Goal: Information Seeking & Learning: Learn about a topic

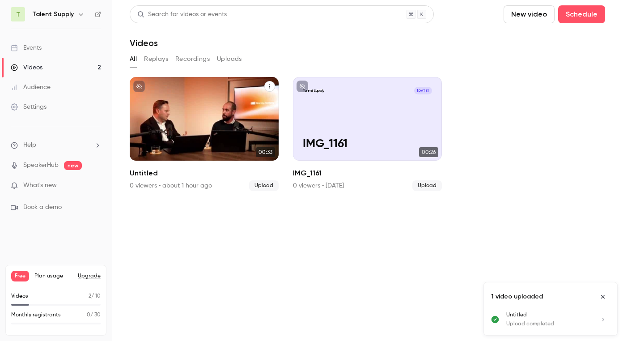
click at [213, 116] on div "Talent Supply [DATE] Untitled" at bounding box center [204, 119] width 149 height 84
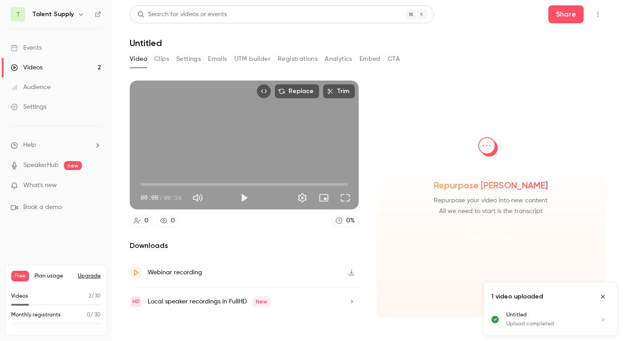
click at [489, 234] on button "Get started" at bounding box center [491, 237] width 58 height 21
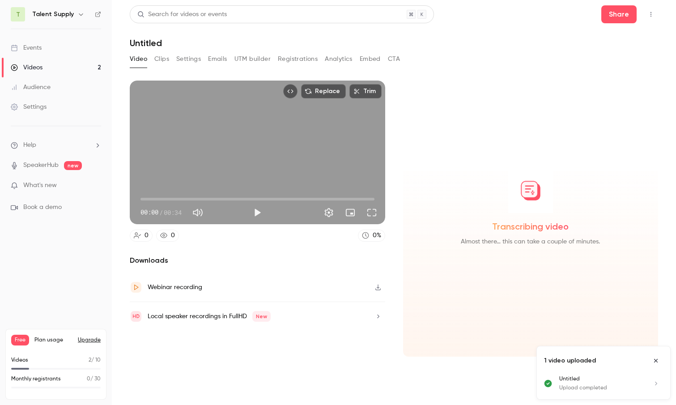
click at [164, 60] on button "Clips" at bounding box center [161, 59] width 15 height 14
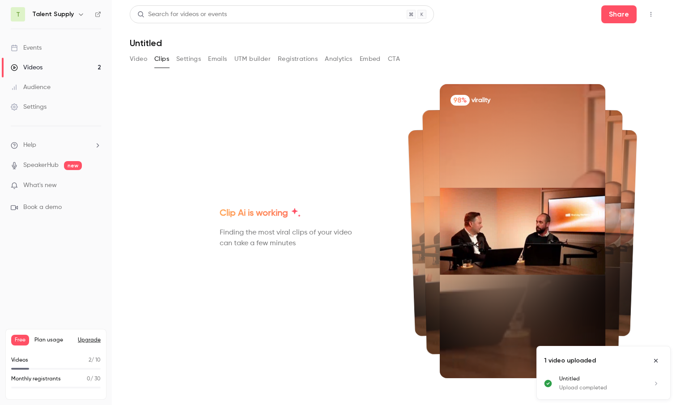
click at [500, 235] on img at bounding box center [523, 230] width 166 height 87
click at [623, 340] on icon "Close uploads list" at bounding box center [655, 360] width 7 height 6
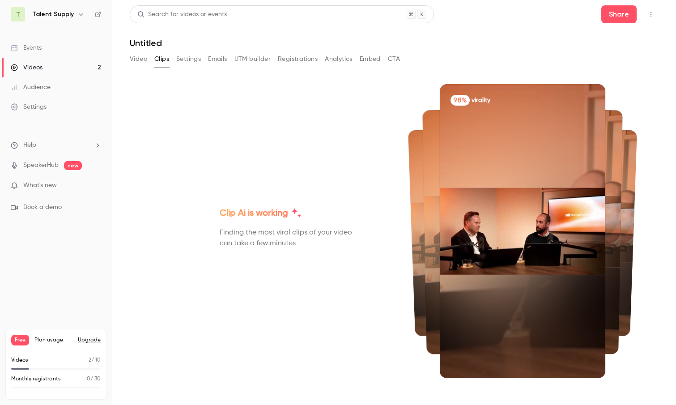
click at [140, 58] on button "Video" at bounding box center [138, 59] width 17 height 14
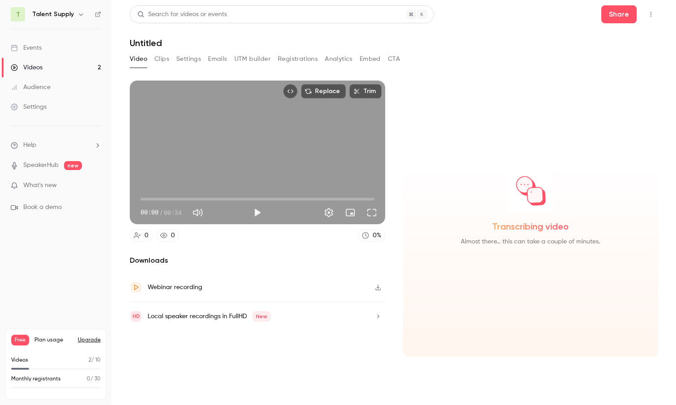
click at [221, 60] on button "Emails" at bounding box center [217, 59] width 19 height 14
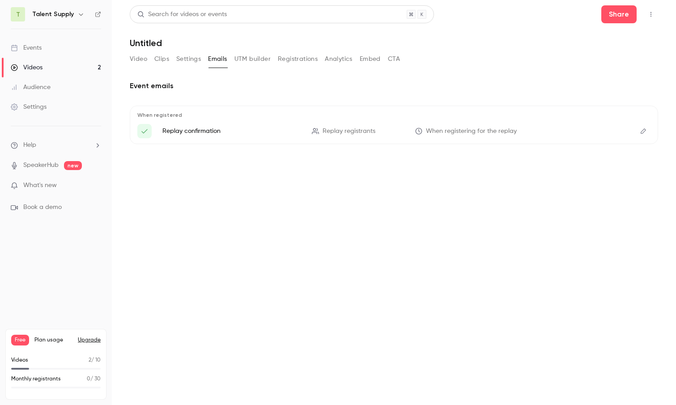
click at [193, 60] on button "Settings" at bounding box center [188, 59] width 25 height 14
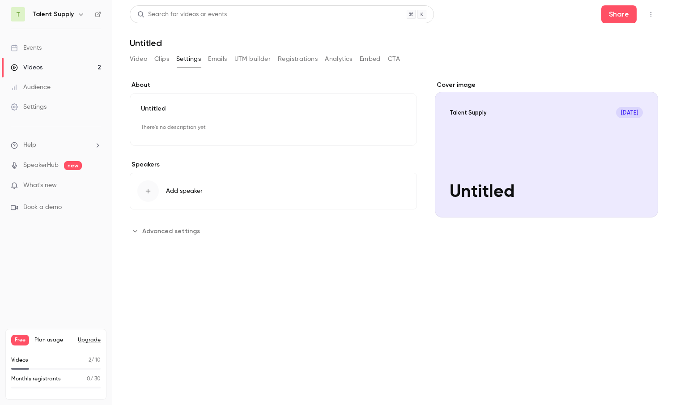
click at [163, 59] on button "Clips" at bounding box center [161, 59] width 15 height 14
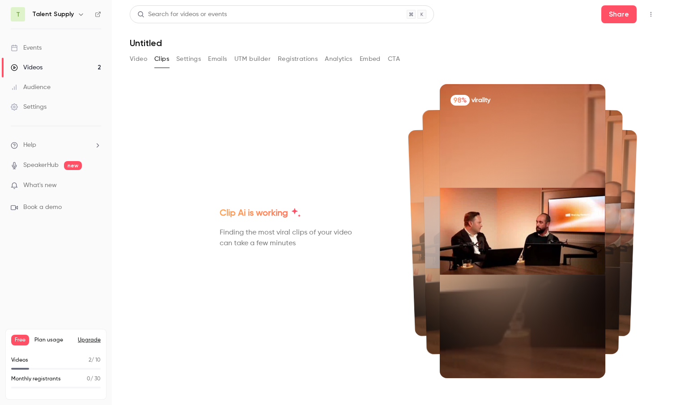
drag, startPoint x: 521, startPoint y: 157, endPoint x: 425, endPoint y: 179, distance: 98.2
click at [425, 179] on div "98% virality" at bounding box center [523, 231] width 236 height 294
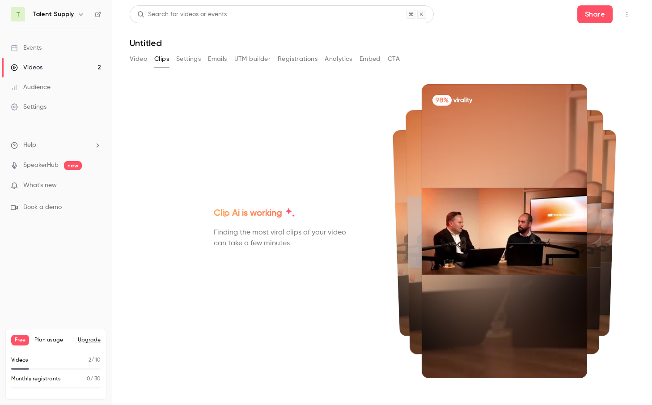
click at [136, 60] on button "Video" at bounding box center [138, 59] width 17 height 14
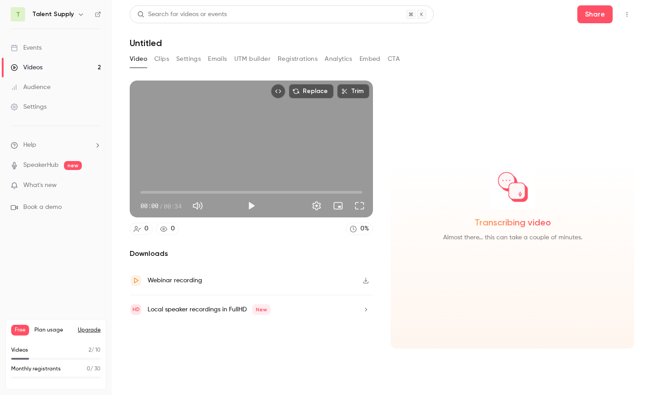
click at [161, 58] on button "Clips" at bounding box center [161, 59] width 15 height 14
